Goal: Task Accomplishment & Management: Use online tool/utility

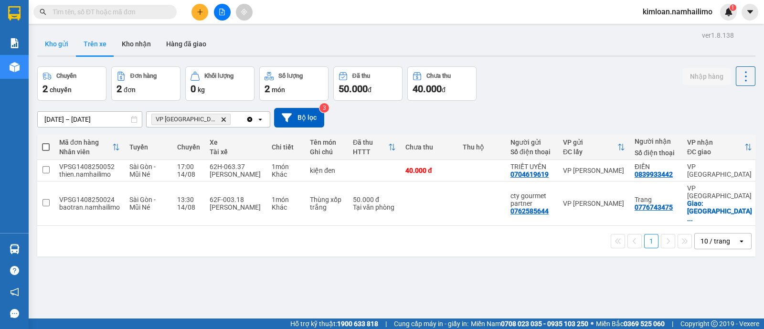
click at [48, 51] on button "Kho gửi" at bounding box center [56, 43] width 39 height 23
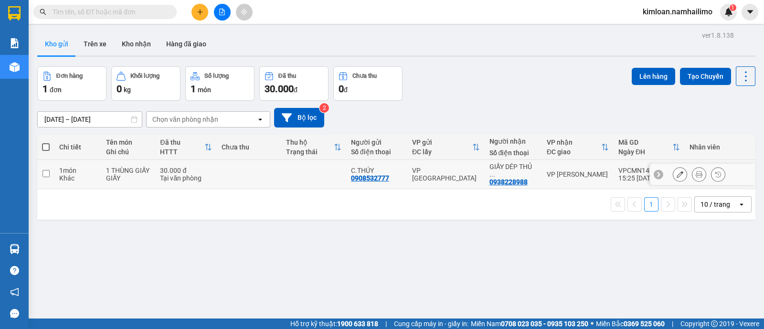
click at [47, 171] on input "checkbox" at bounding box center [45, 173] width 7 height 7
checkbox input "true"
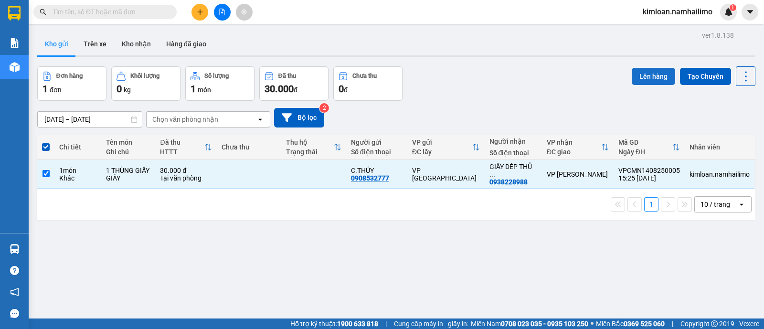
click at [650, 72] on button "Lên hàng" at bounding box center [653, 76] width 43 height 17
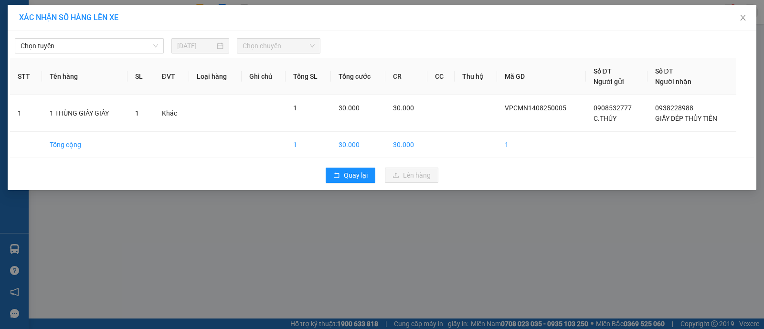
click at [91, 37] on div "Chọn tuyến [DATE] Chọn chuyến" at bounding box center [382, 43] width 744 height 20
click at [87, 47] on span "Chọn tuyến" at bounding box center [89, 46] width 137 height 14
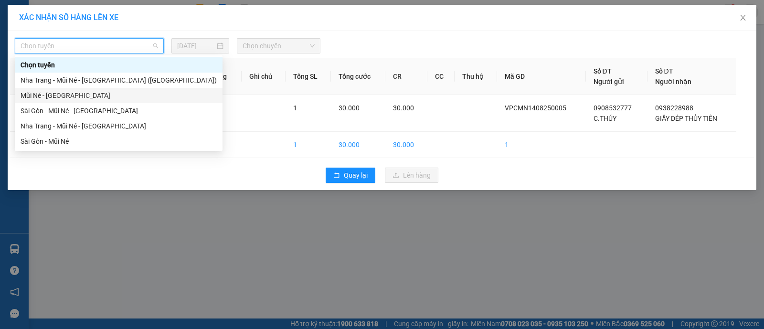
click at [67, 95] on div "Mũi Né - [GEOGRAPHIC_DATA]" at bounding box center [119, 95] width 196 height 11
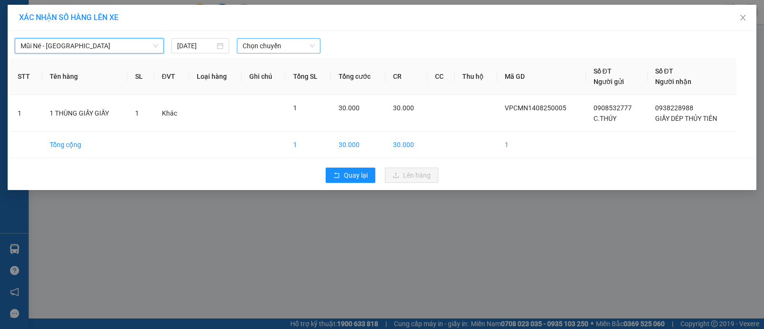
click at [306, 43] on span "Chọn chuyến" at bounding box center [278, 46] width 72 height 14
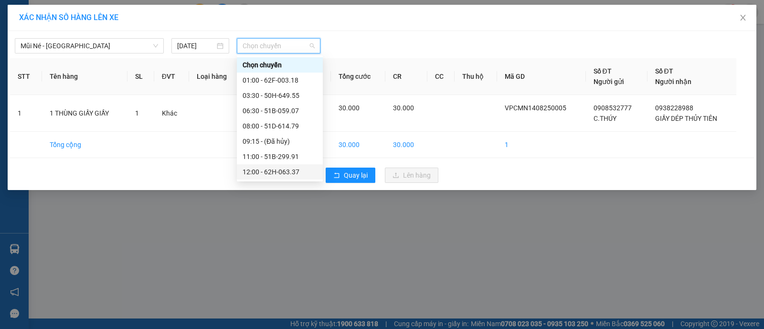
scroll to position [59, 0]
click at [276, 176] on div "16:30 - 62E-004.30" at bounding box center [279, 173] width 74 height 11
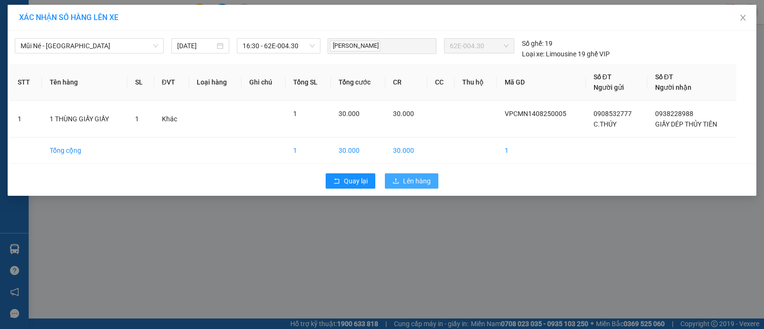
click at [419, 183] on span "Lên hàng" at bounding box center [417, 181] width 28 height 11
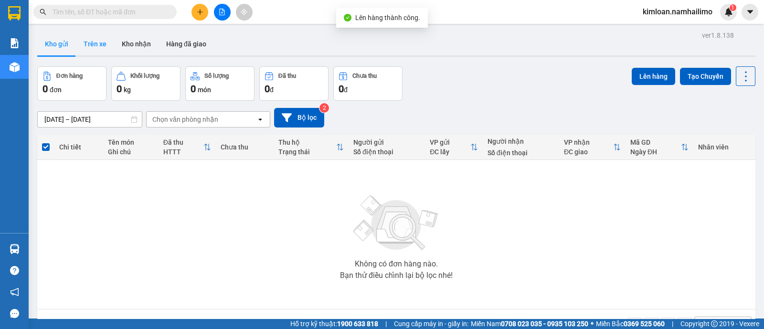
click at [105, 49] on button "Trên xe" at bounding box center [95, 43] width 38 height 23
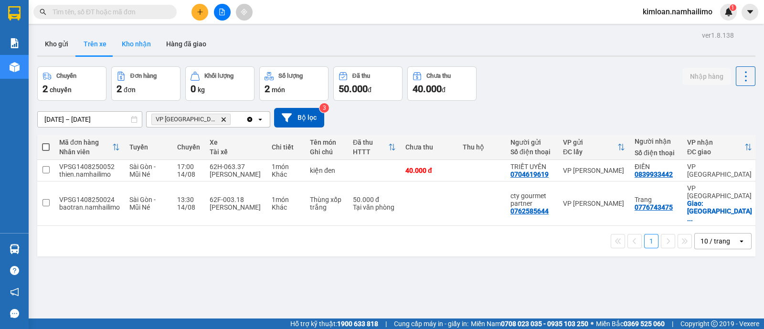
click at [121, 43] on button "Kho nhận" at bounding box center [136, 43] width 44 height 23
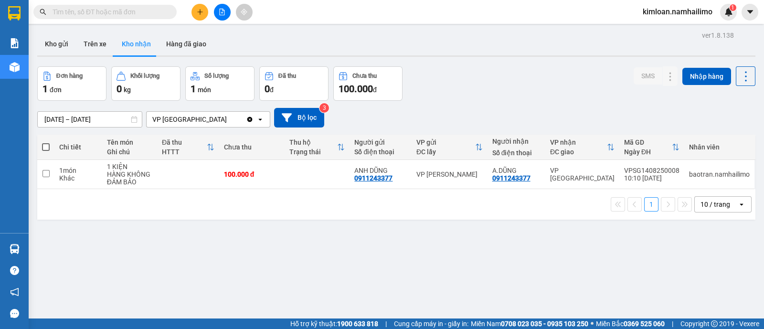
click at [53, 66] on button "Đơn hàng 1 đơn" at bounding box center [71, 83] width 69 height 34
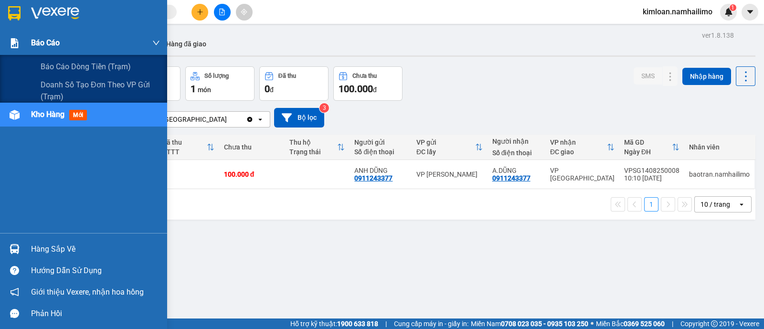
click at [23, 39] on div "Báo cáo" at bounding box center [83, 43] width 167 height 24
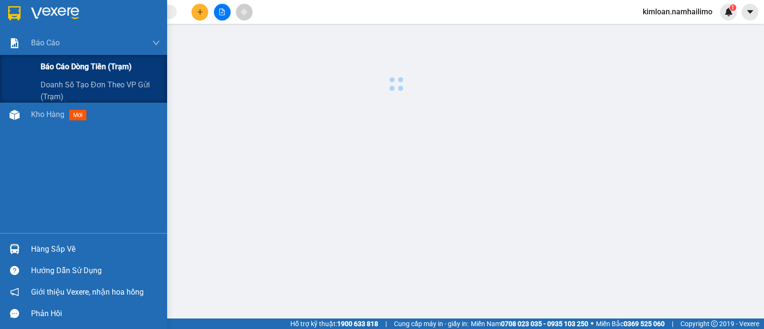
click at [79, 67] on span "Báo cáo dòng tiền (trạm)" at bounding box center [86, 67] width 91 height 12
